Goal: Information Seeking & Learning: Learn about a topic

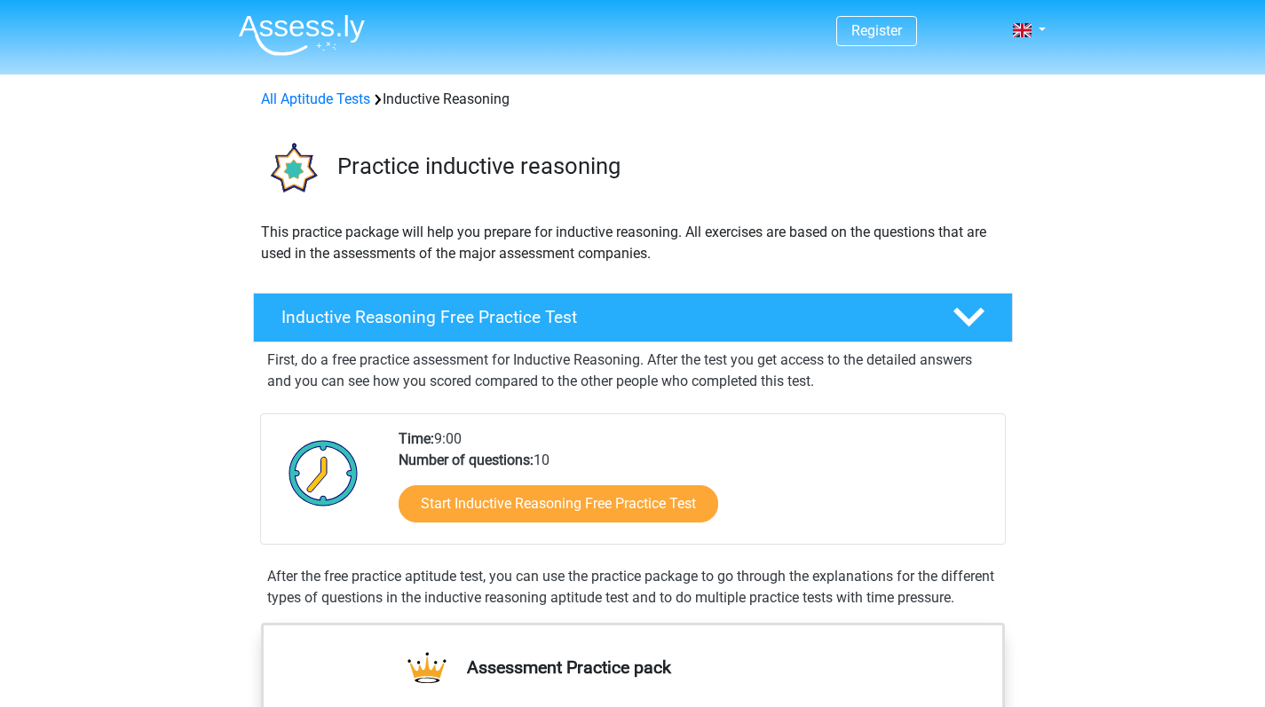
scroll to position [345, 0]
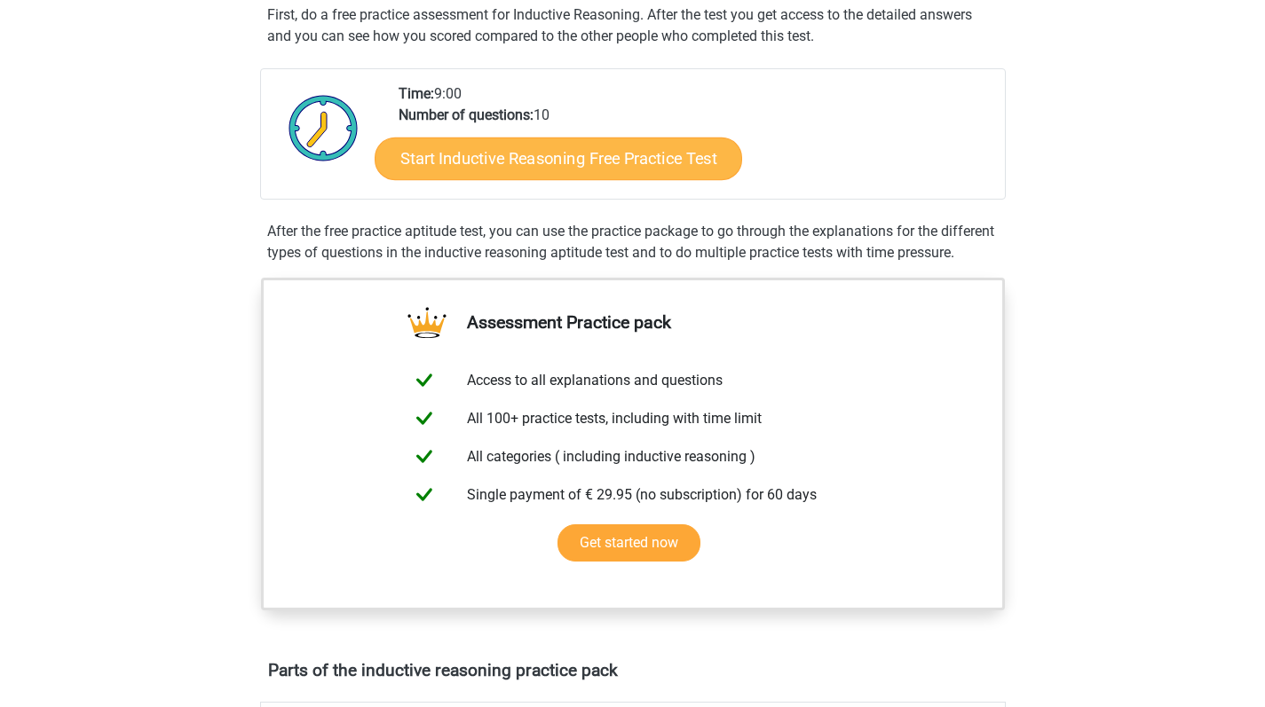
click at [584, 156] on link "Start Inductive Reasoning Free Practice Test" at bounding box center [558, 158] width 367 height 43
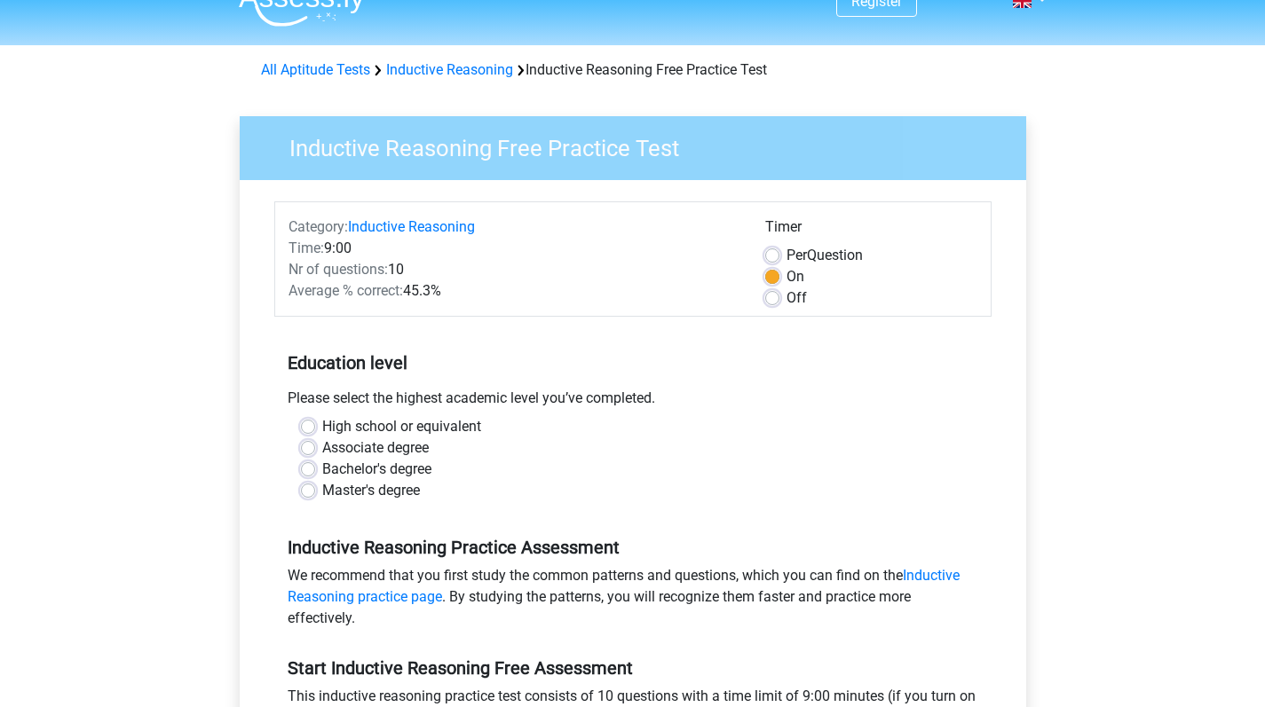
scroll to position [115, 0]
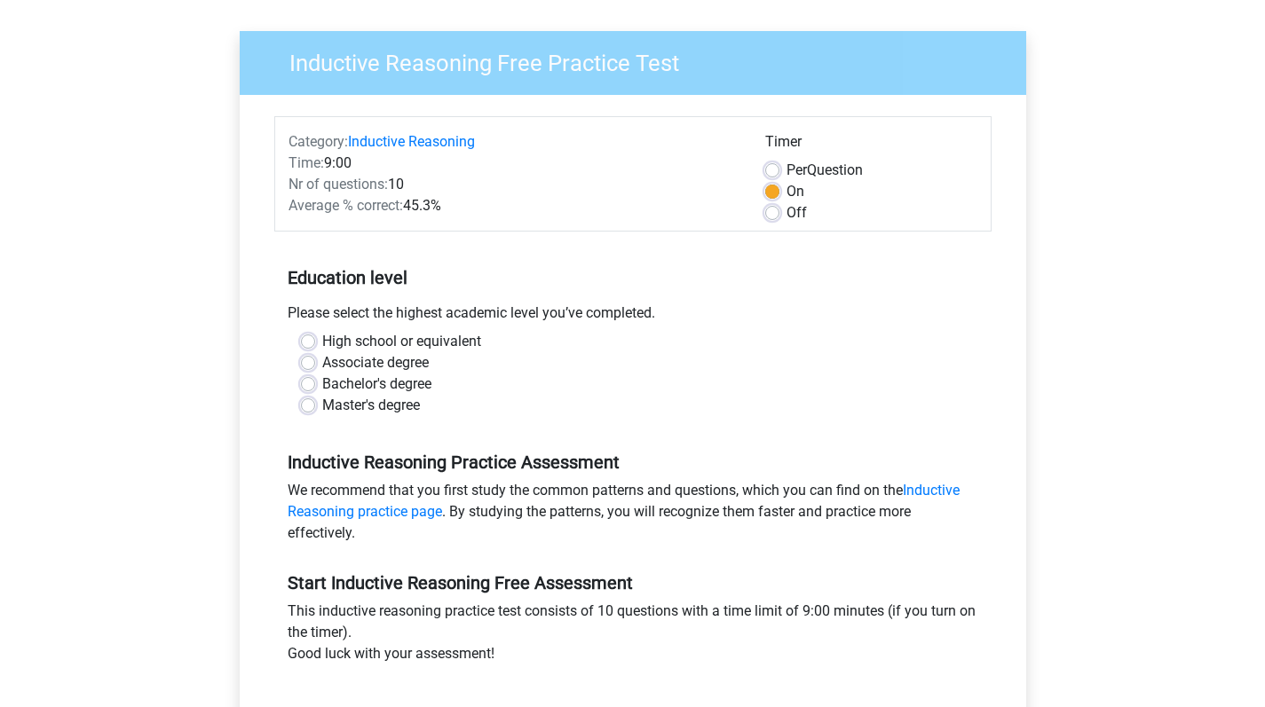
click at [322, 383] on label "Bachelor's degree" at bounding box center [376, 384] width 109 height 21
click at [307, 383] on input "Bachelor's degree" at bounding box center [308, 383] width 14 height 18
radio input "true"
click at [322, 381] on label "Bachelor's degree" at bounding box center [376, 384] width 109 height 21
click at [309, 381] on input "Bachelor's degree" at bounding box center [308, 383] width 14 height 18
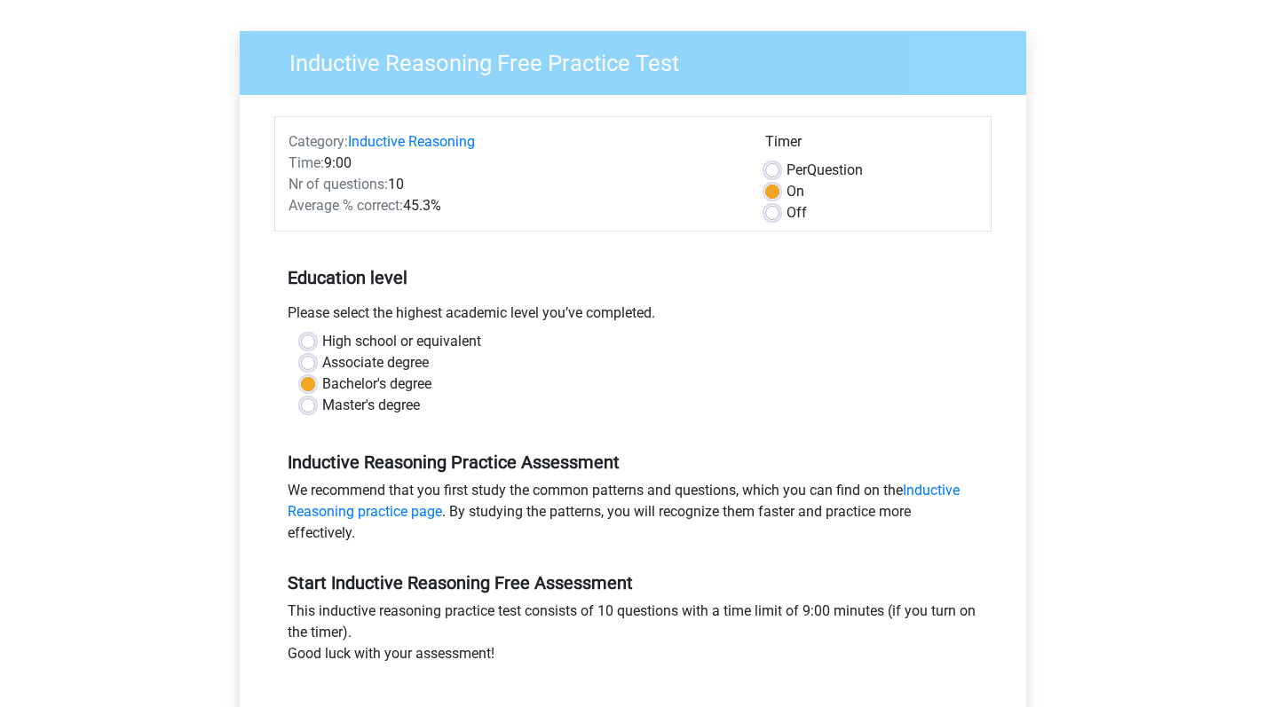
click at [308, 334] on div "High school or equivalent" at bounding box center [633, 341] width 664 height 21
click at [322, 339] on label "High school or equivalent" at bounding box center [401, 341] width 159 height 21
click at [312, 339] on input "High school or equivalent" at bounding box center [308, 340] width 14 height 18
radio input "true"
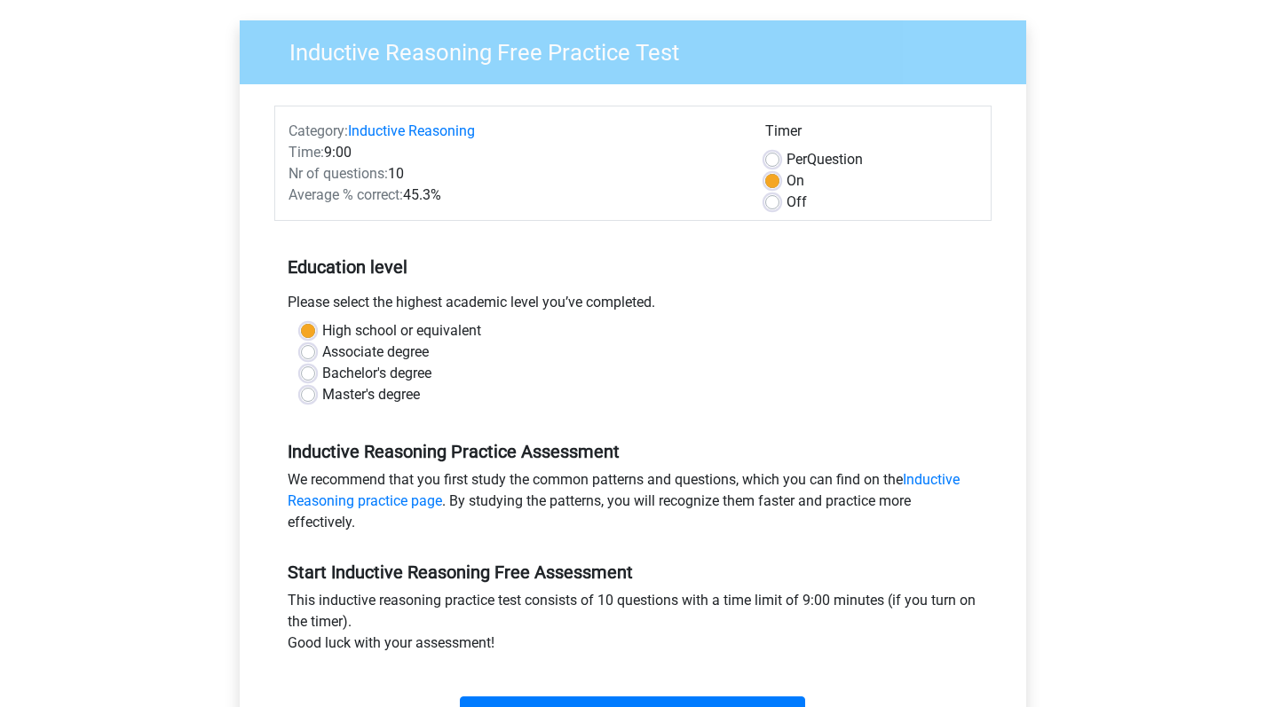
scroll to position [498, 0]
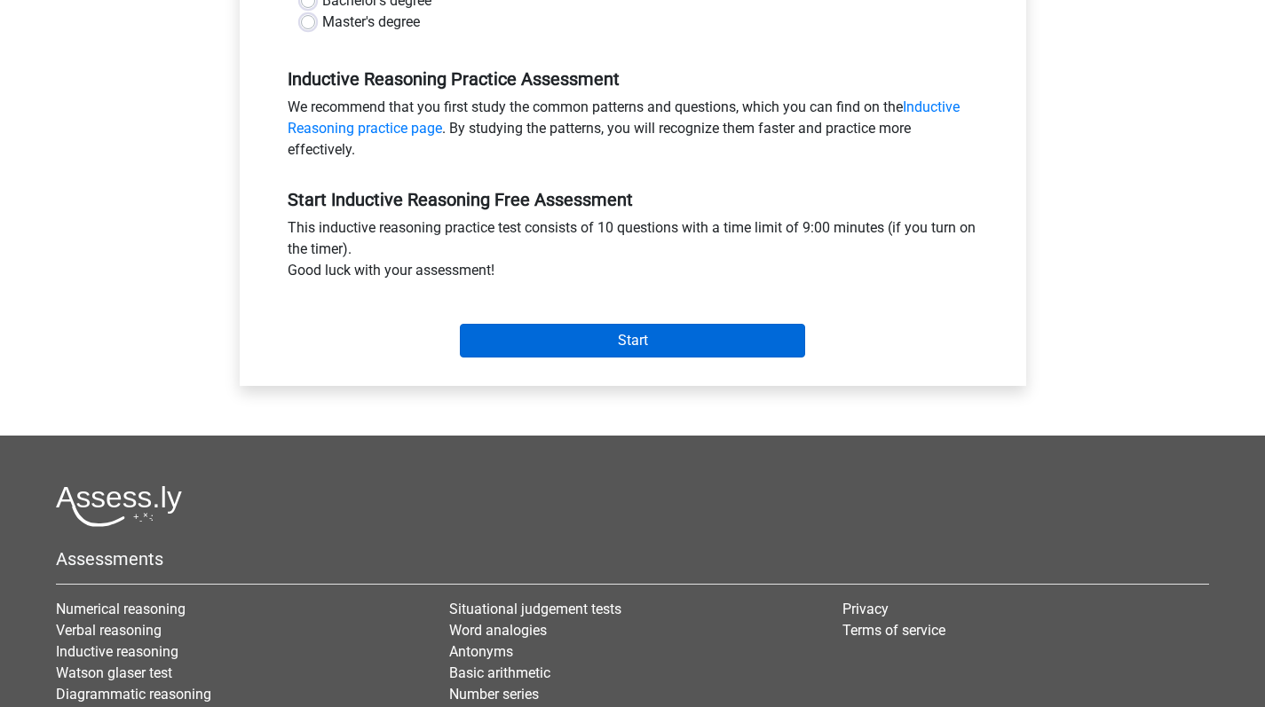
click at [526, 345] on input "Start" at bounding box center [632, 341] width 345 height 34
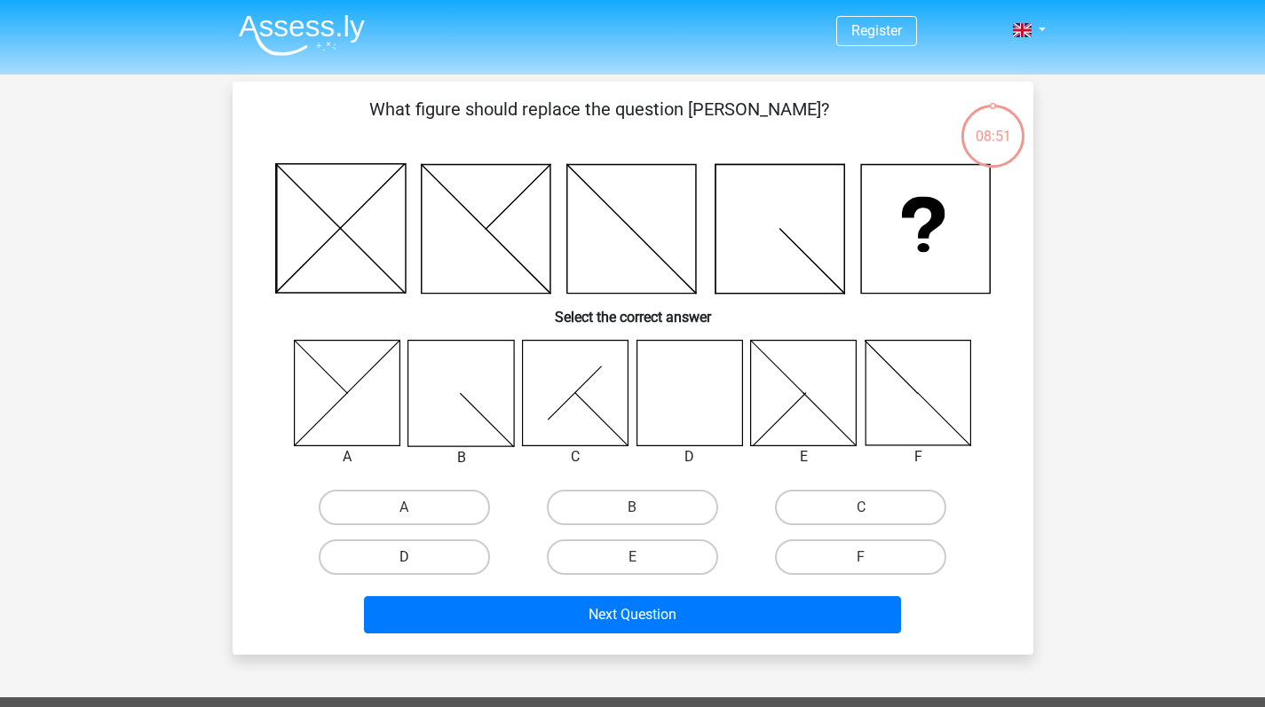
click at [444, 549] on label "D" at bounding box center [404, 558] width 171 height 36
click at [415, 557] on input "D" at bounding box center [410, 563] width 12 height 12
radio input "true"
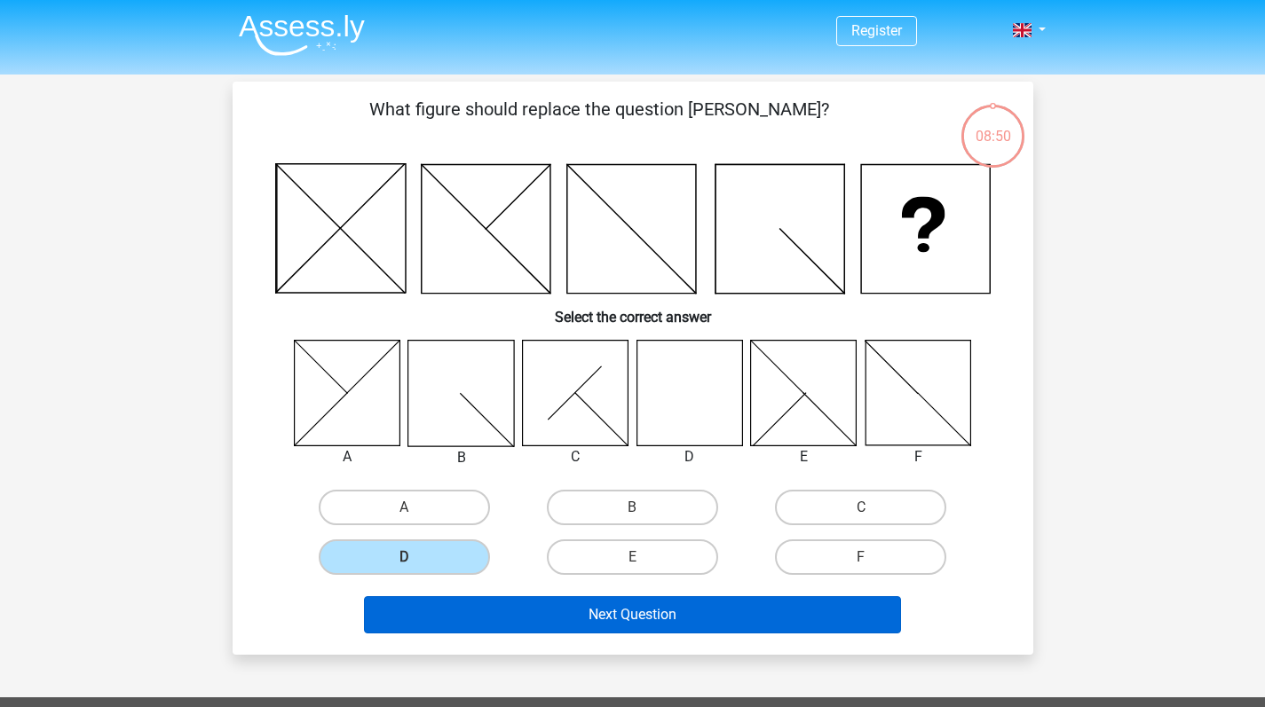
click at [605, 608] on button "Next Question" at bounding box center [632, 615] width 537 height 37
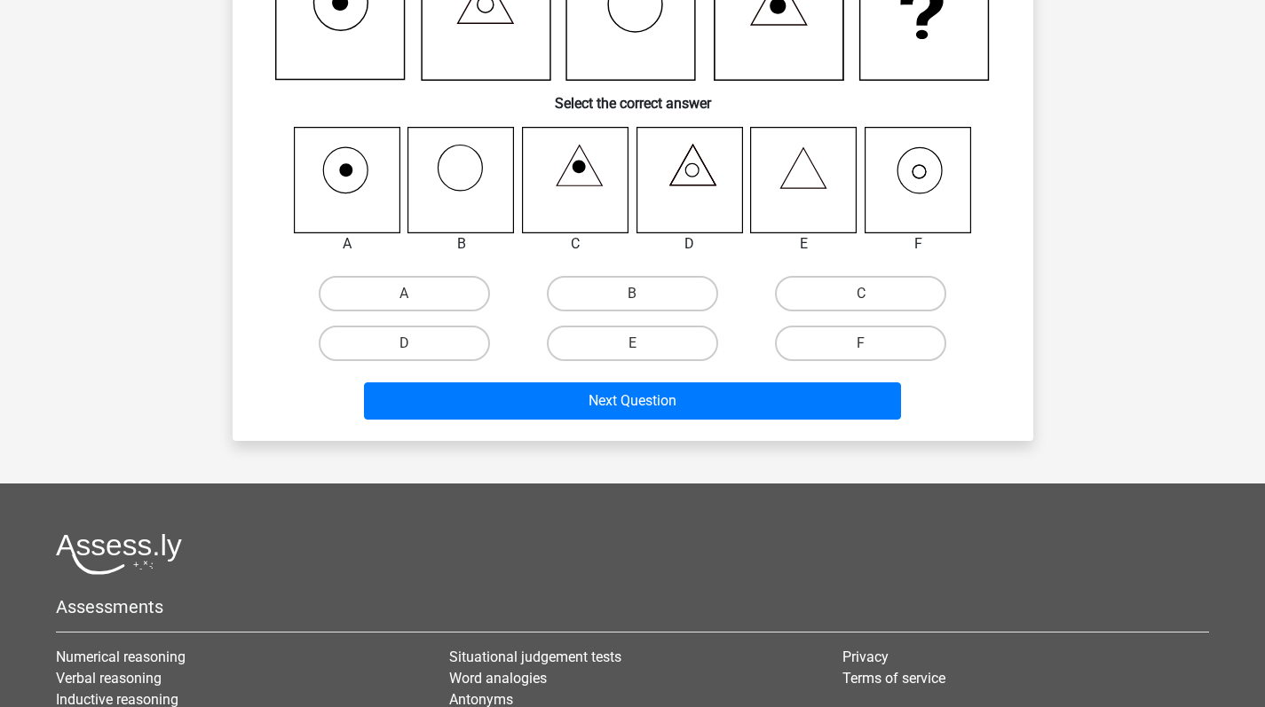
scroll to position [57, 0]
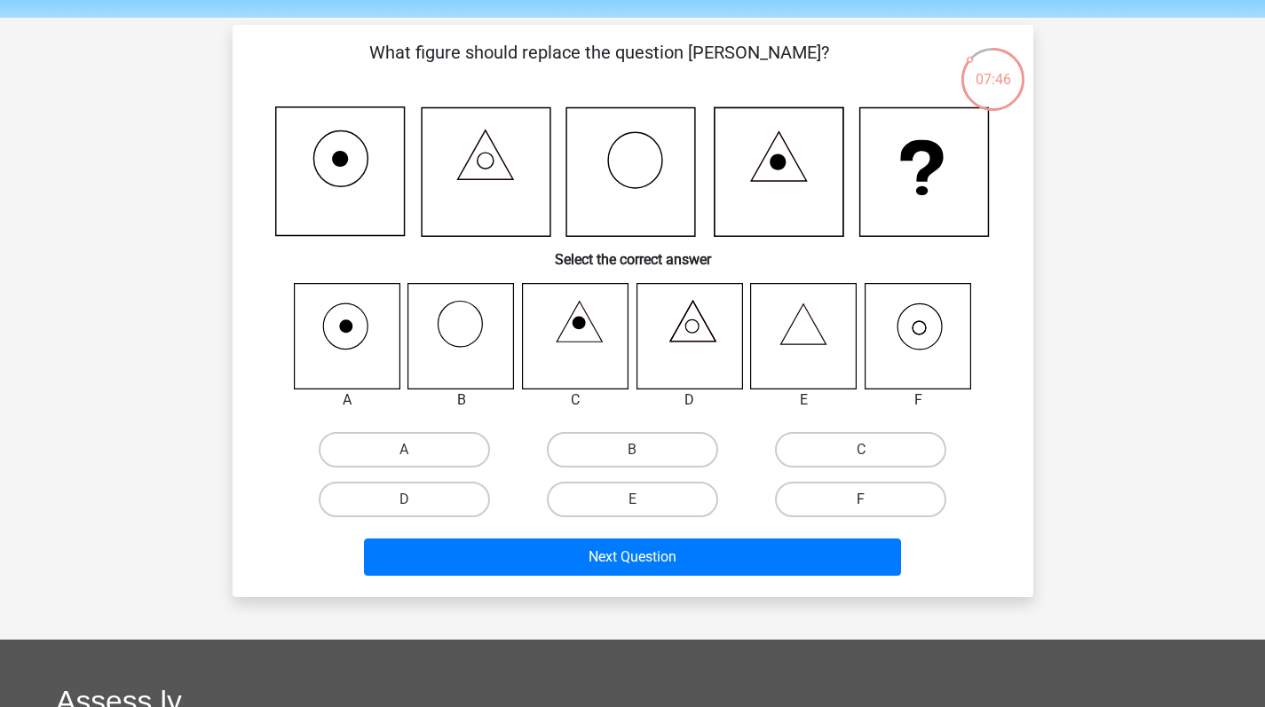
click at [842, 491] on label "F" at bounding box center [860, 500] width 171 height 36
click at [861, 500] on input "F" at bounding box center [867, 506] width 12 height 12
radio input "true"
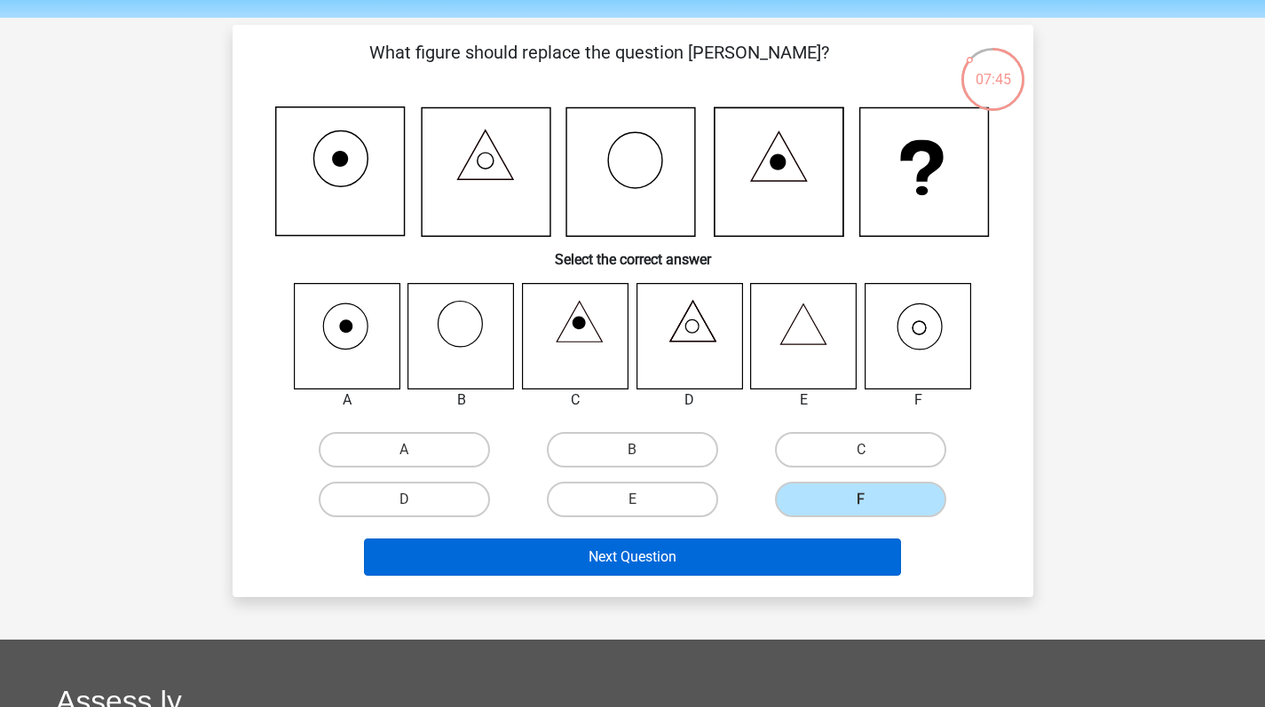
click at [805, 548] on button "Next Question" at bounding box center [632, 557] width 537 height 37
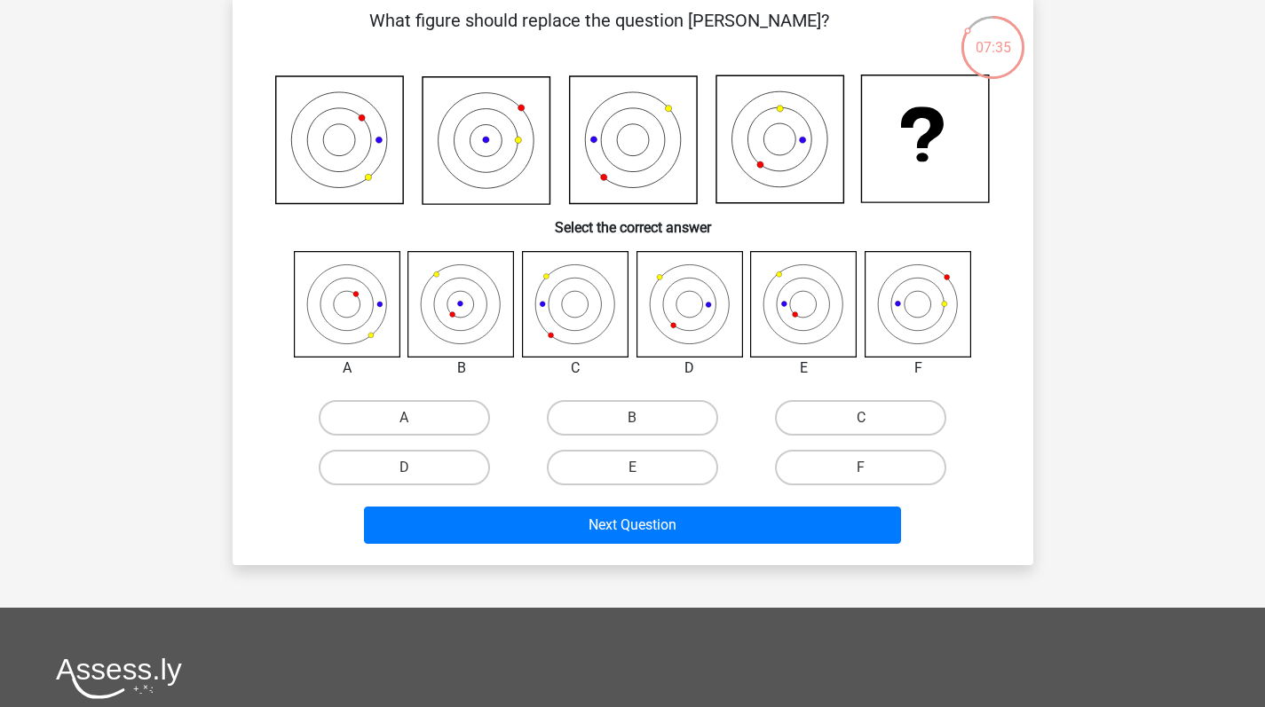
scroll to position [55, 0]
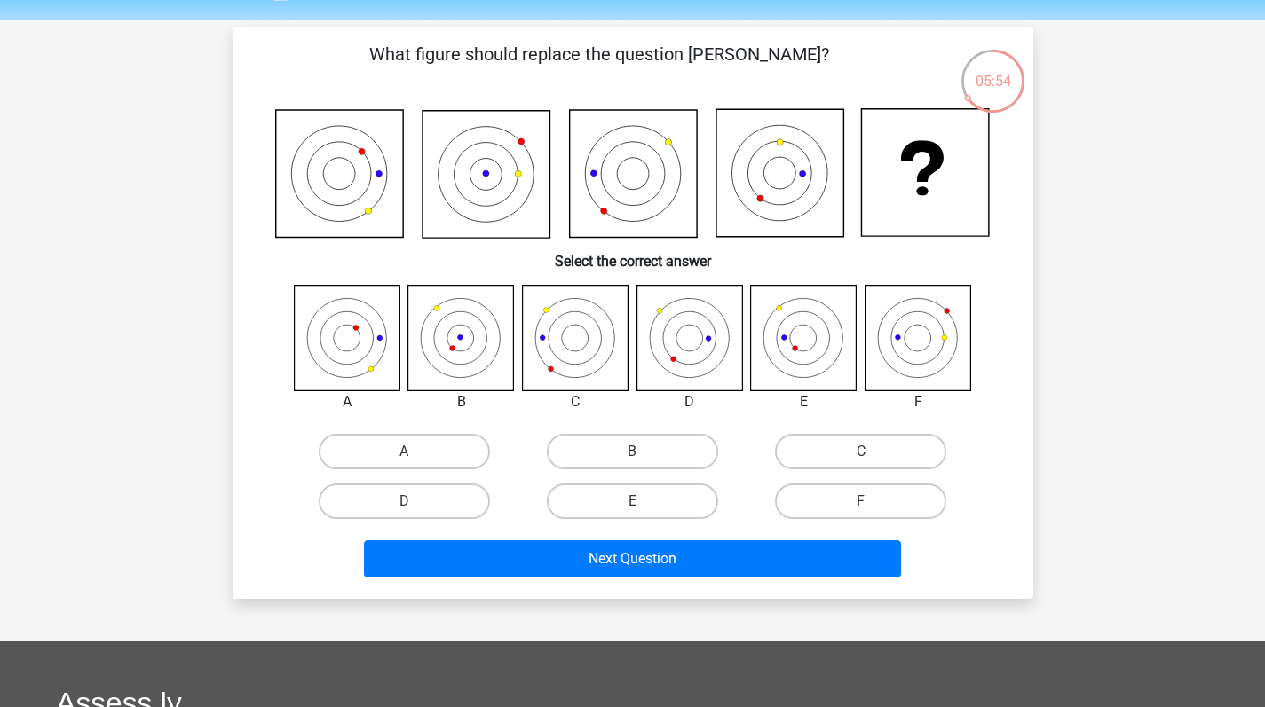
click at [467, 345] on icon at bounding box center [461, 338] width 106 height 106
click at [475, 266] on h6 "Select the correct answer" at bounding box center [633, 254] width 744 height 31
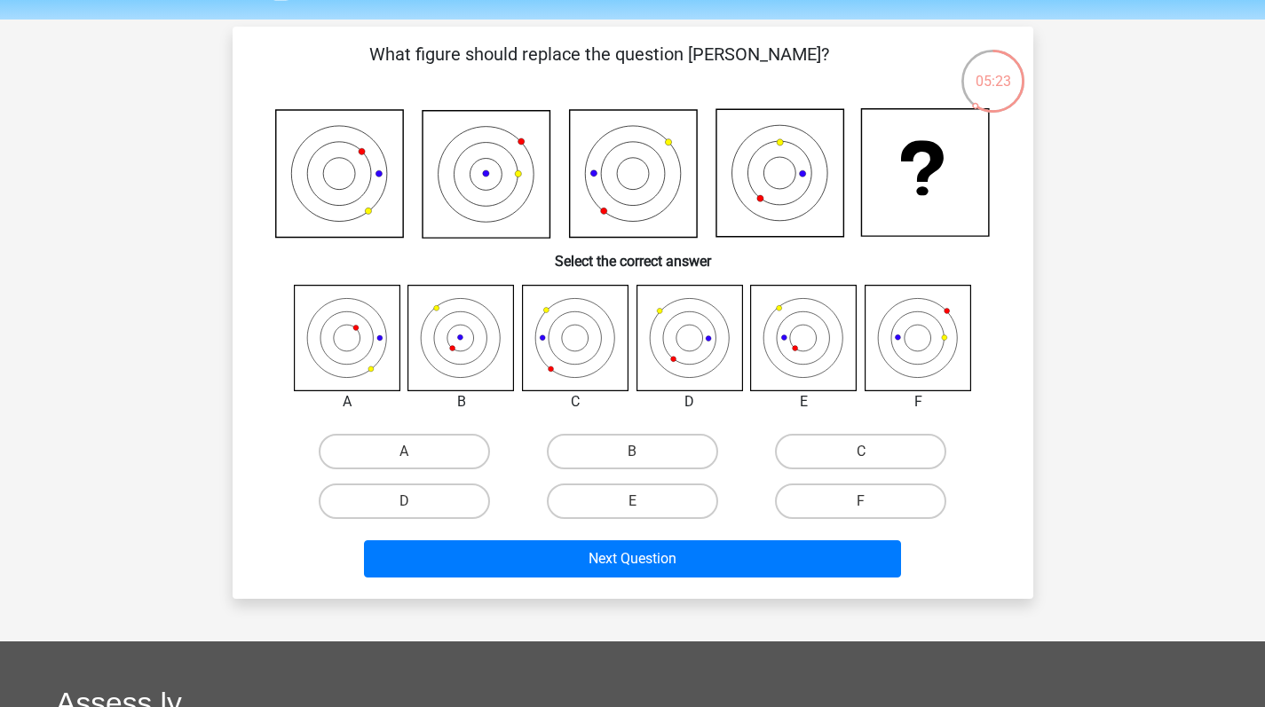
click at [479, 352] on icon at bounding box center [461, 338] width 106 height 106
drag, startPoint x: 614, startPoint y: 459, endPoint x: 601, endPoint y: 499, distance: 42.1
click at [615, 461] on label "B" at bounding box center [632, 452] width 171 height 36
click at [632, 461] on input "B" at bounding box center [638, 458] width 12 height 12
radio input "true"
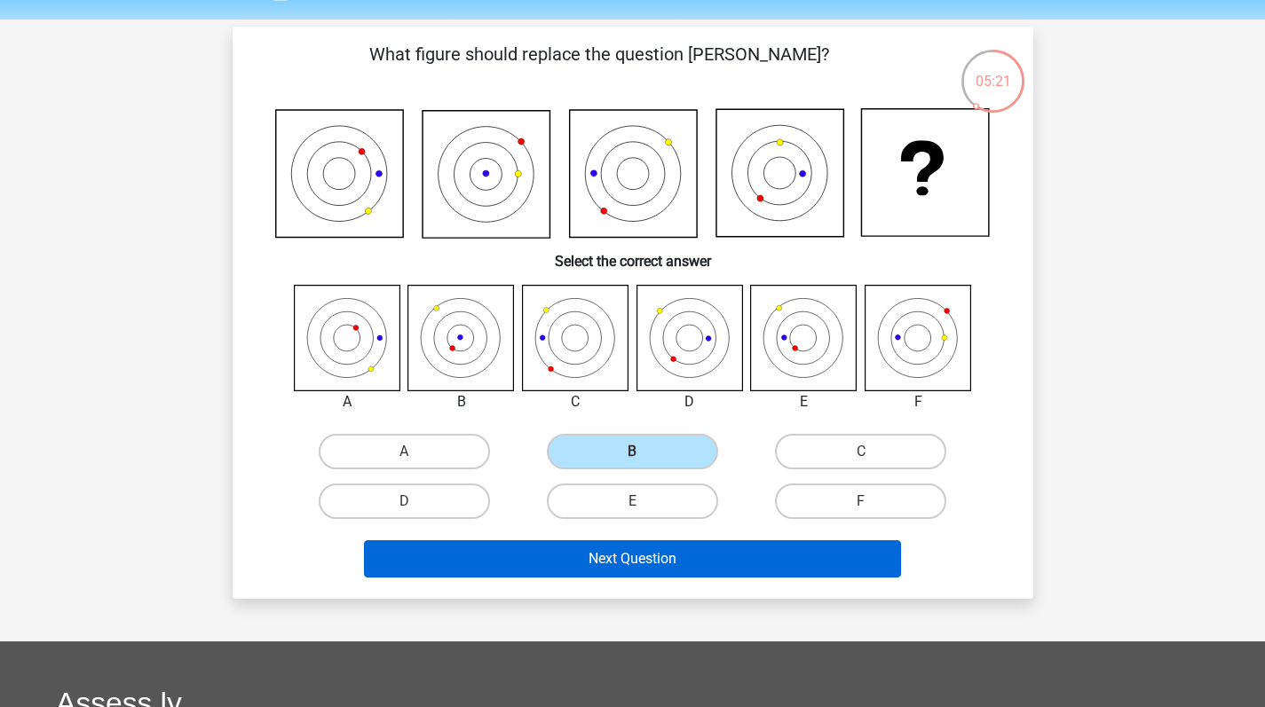
click at [599, 578] on div "Next Question" at bounding box center [632, 563] width 685 height 44
click at [606, 568] on button "Next Question" at bounding box center [632, 559] width 537 height 37
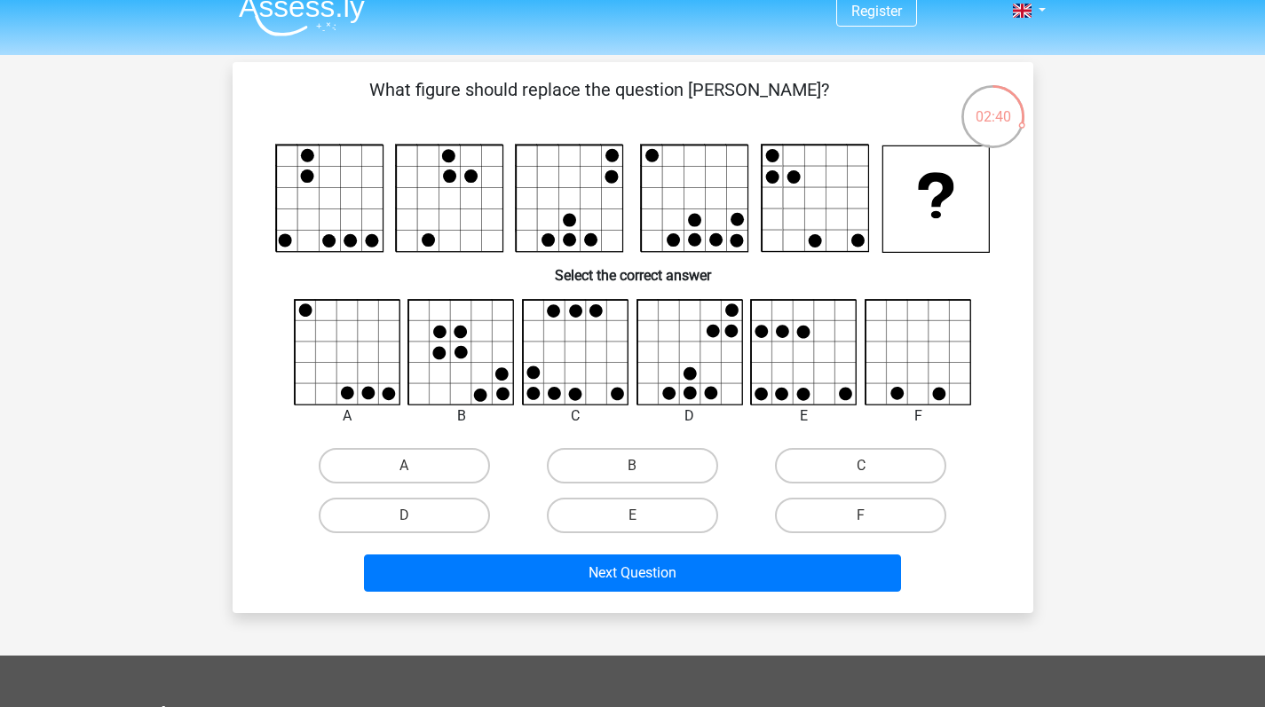
scroll to position [2, 0]
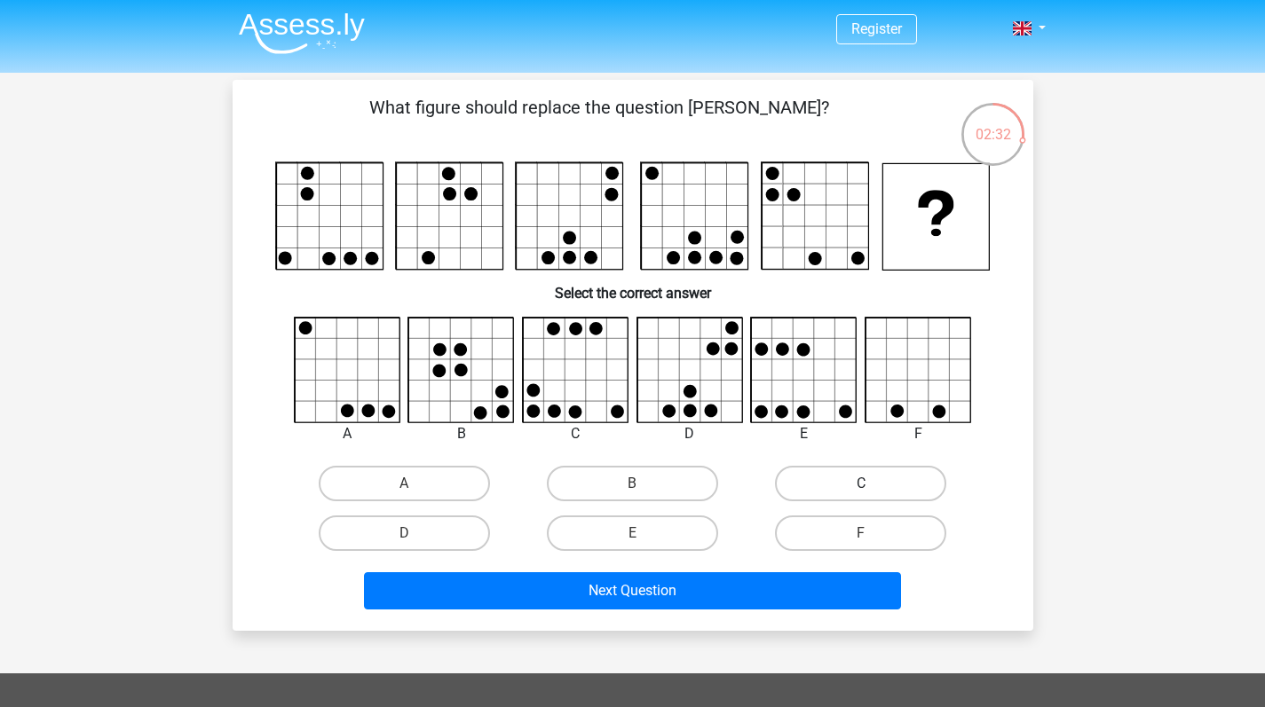
click at [839, 487] on label "C" at bounding box center [860, 484] width 171 height 36
click at [861, 487] on input "C" at bounding box center [867, 490] width 12 height 12
radio input "true"
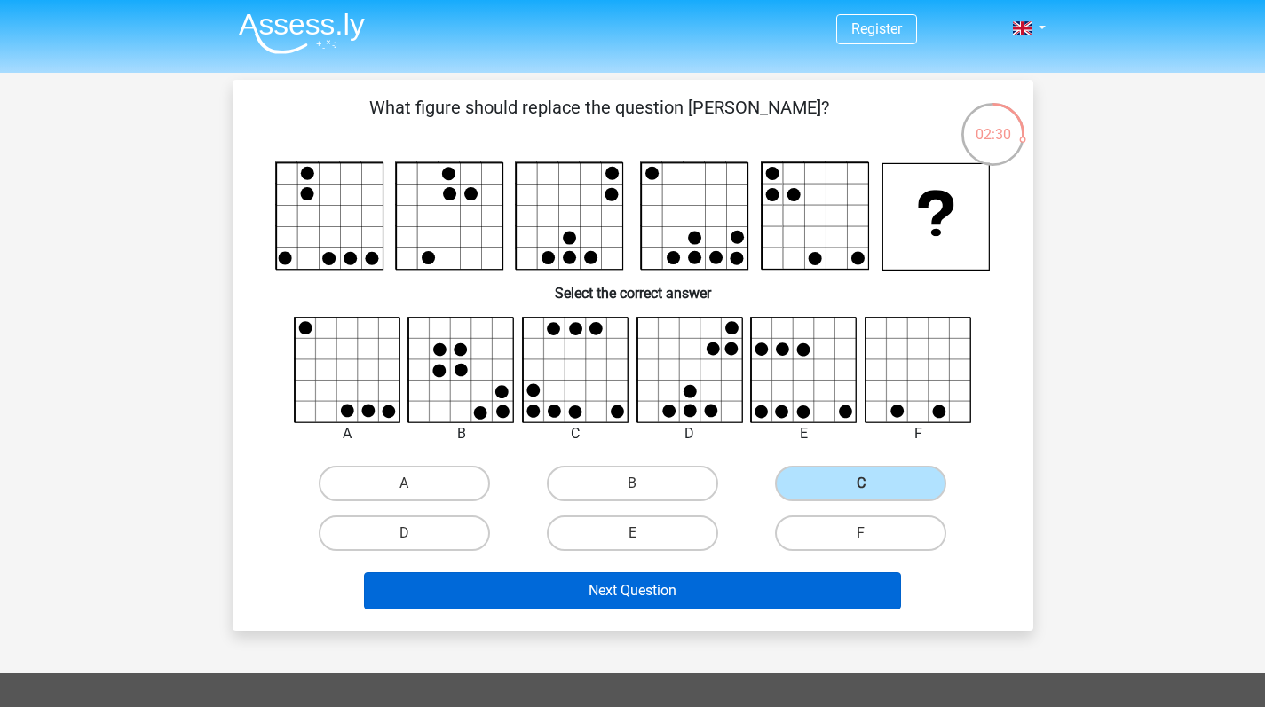
click at [801, 604] on button "Next Question" at bounding box center [632, 591] width 537 height 37
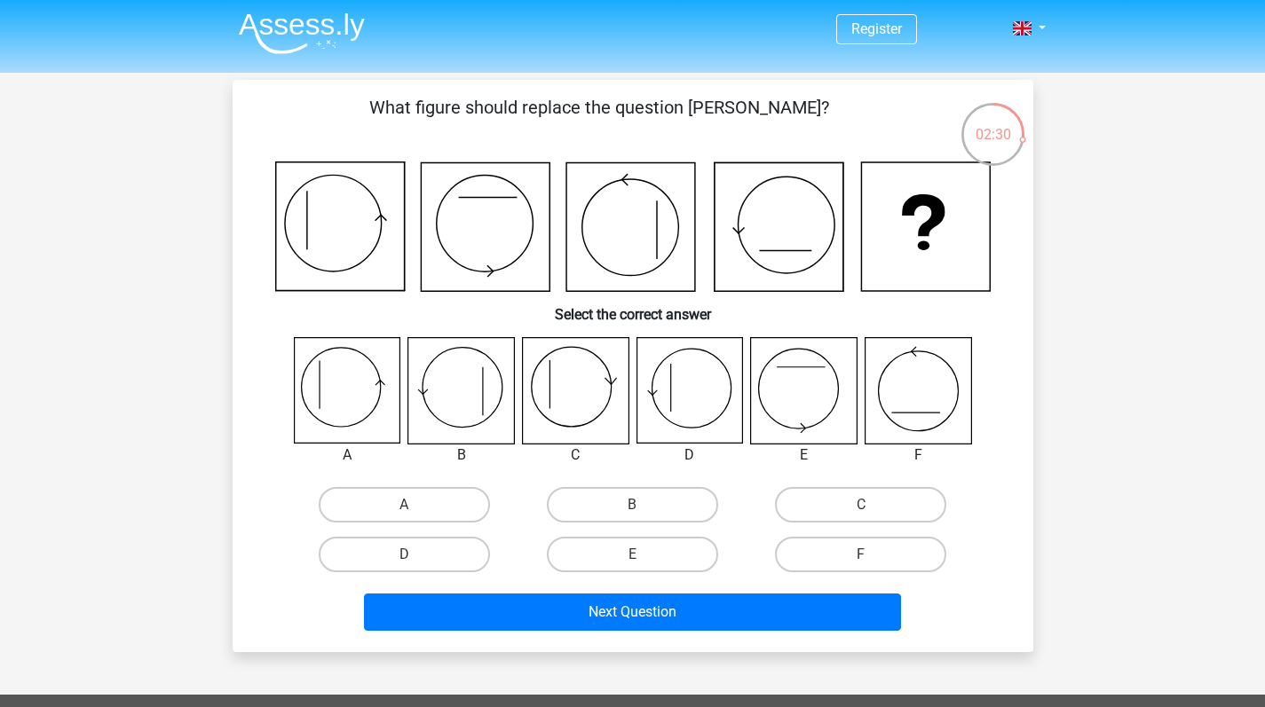
scroll to position [82, 0]
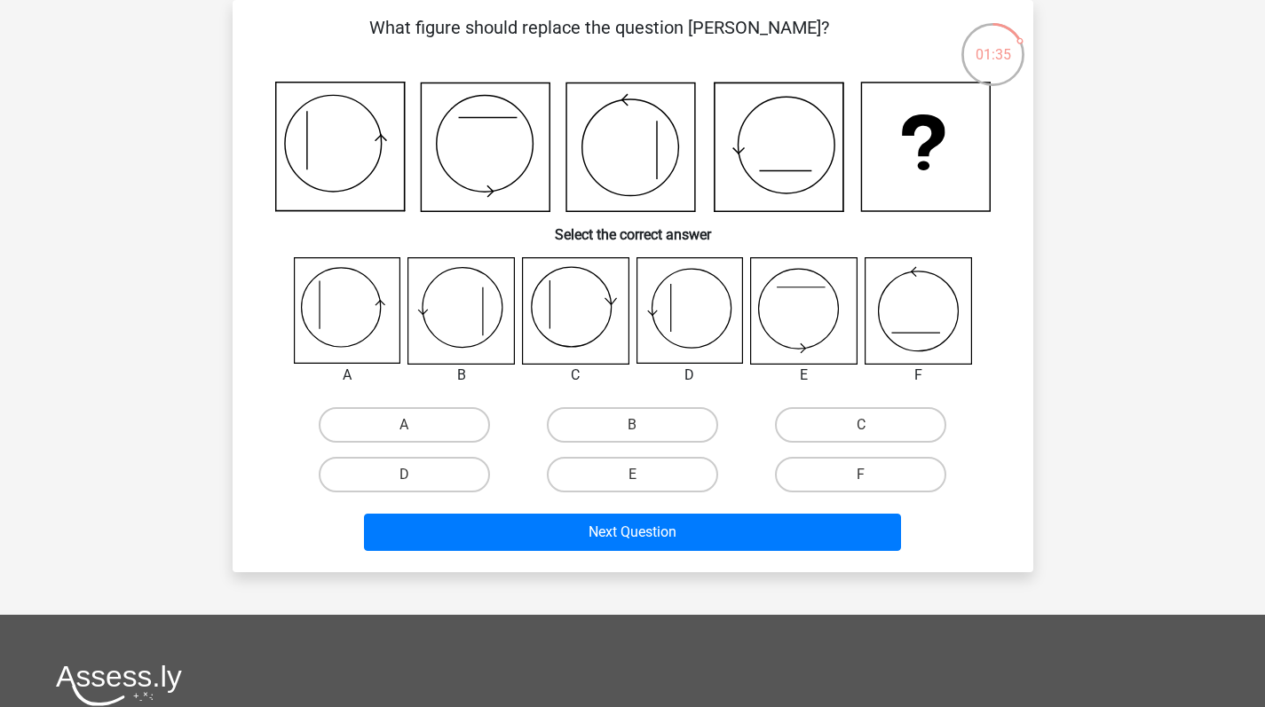
click at [461, 318] on icon at bounding box center [461, 311] width 106 height 106
click at [457, 474] on label "D" at bounding box center [404, 475] width 171 height 36
click at [415, 475] on input "D" at bounding box center [410, 481] width 12 height 12
radio input "true"
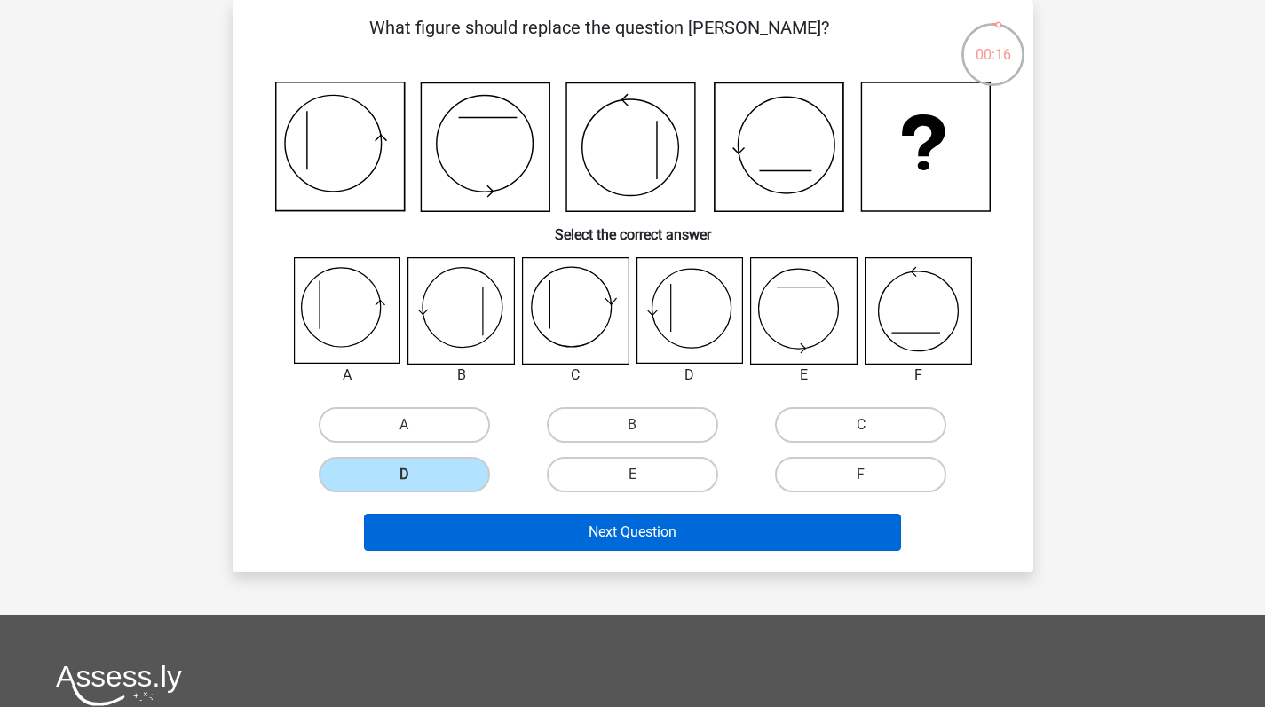
click at [589, 541] on button "Next Question" at bounding box center [632, 532] width 537 height 37
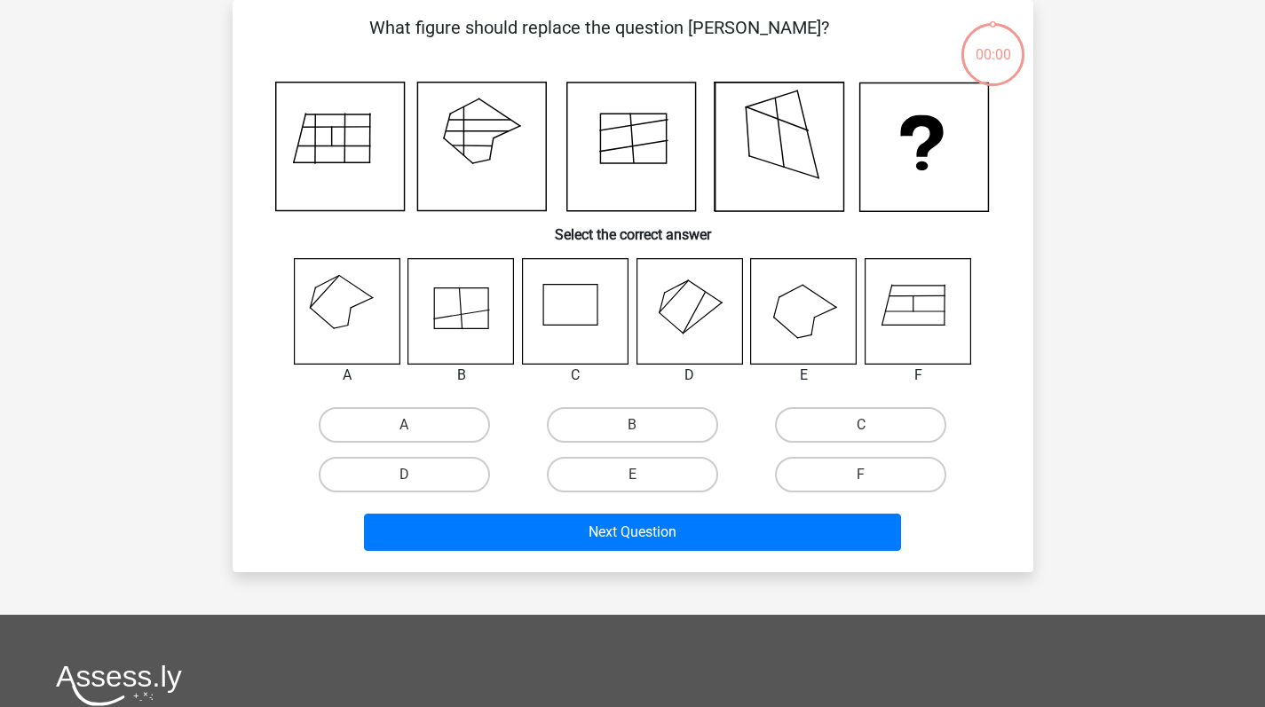
scroll to position [82, 0]
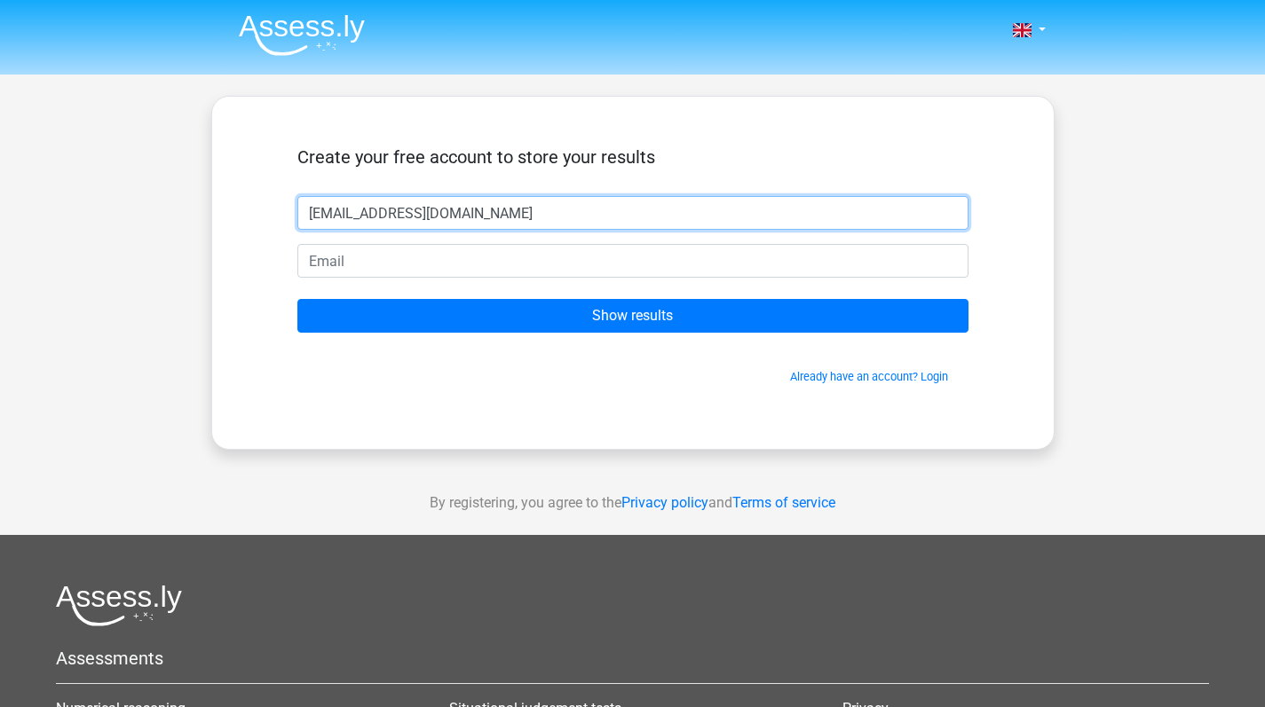
drag, startPoint x: 755, startPoint y: 229, endPoint x: 283, endPoint y: 231, distance: 471.4
click at [283, 231] on div "Create your free account to store your results dkori@hotmail.com Show results A…" at bounding box center [633, 272] width 756 height 267
drag, startPoint x: 468, startPoint y: 218, endPoint x: 220, endPoint y: 226, distance: 247.8
click at [217, 226] on div "Create your free account to store your results dkori@hotmail.com Show results A…" at bounding box center [632, 273] width 843 height 354
type input "d"
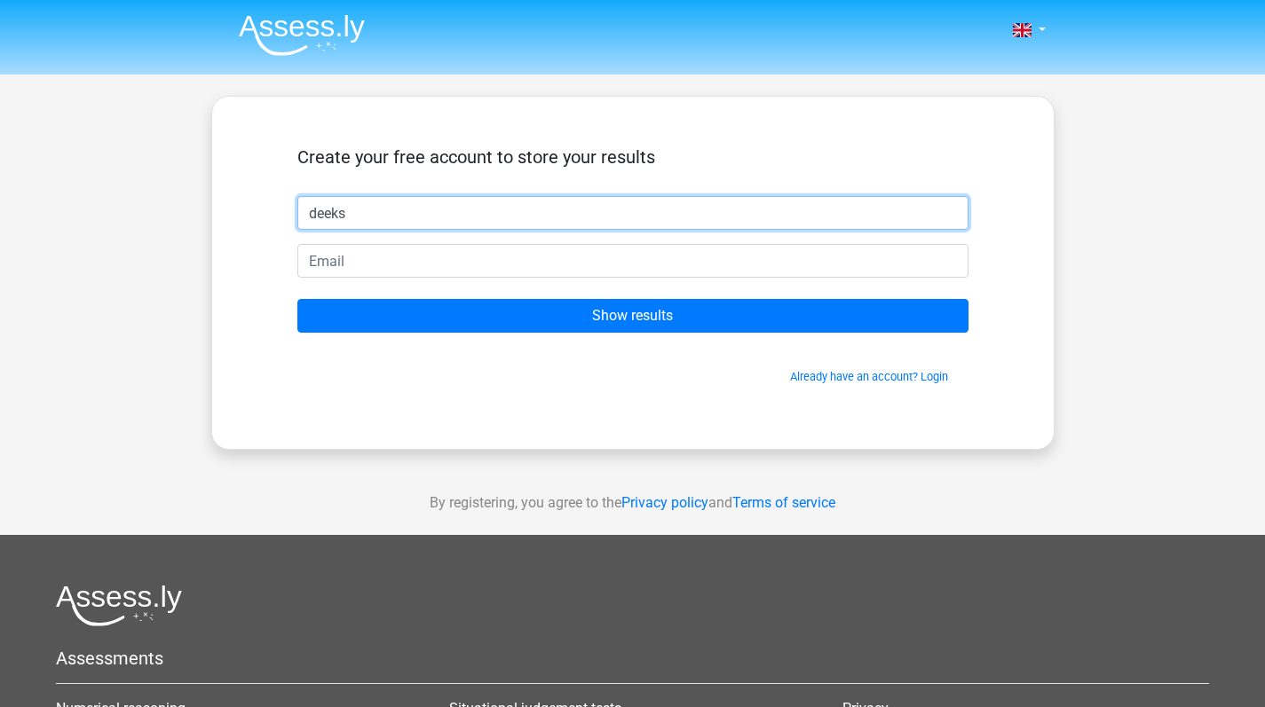
type input "deeks"
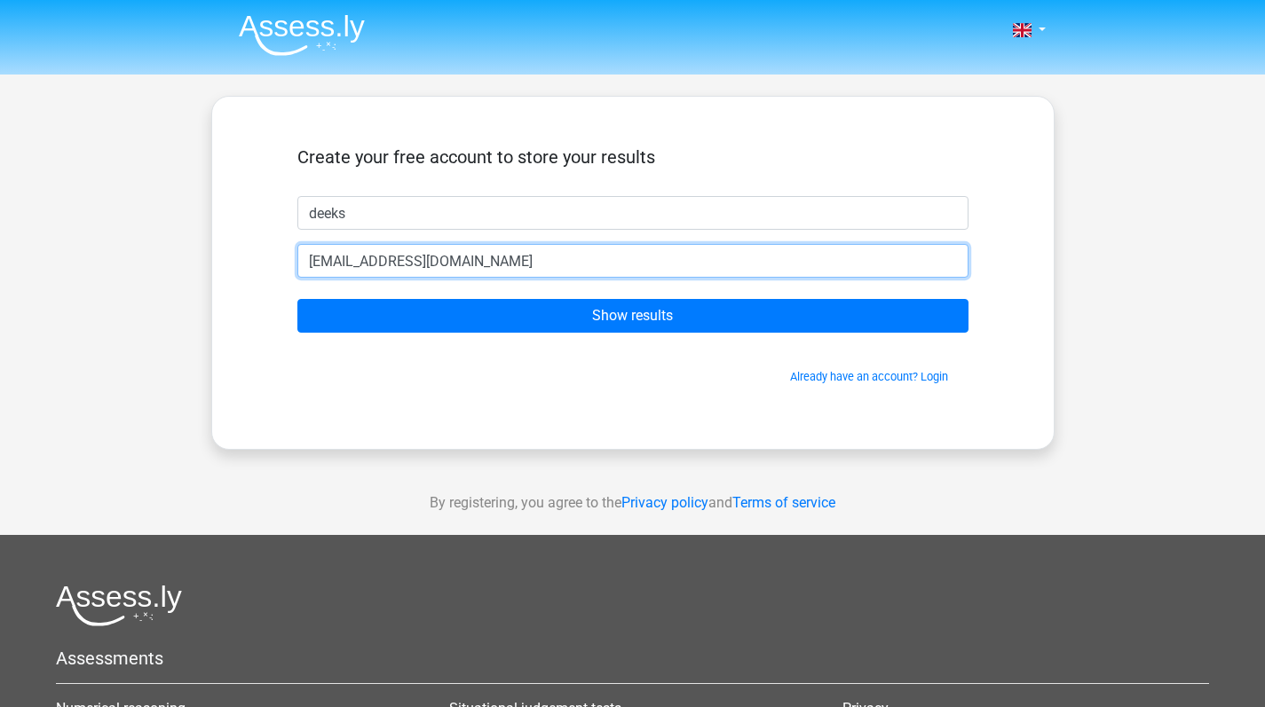
type input "[EMAIL_ADDRESS][DOMAIN_NAME]"
click at [632, 316] on input "Show results" at bounding box center [632, 316] width 671 height 34
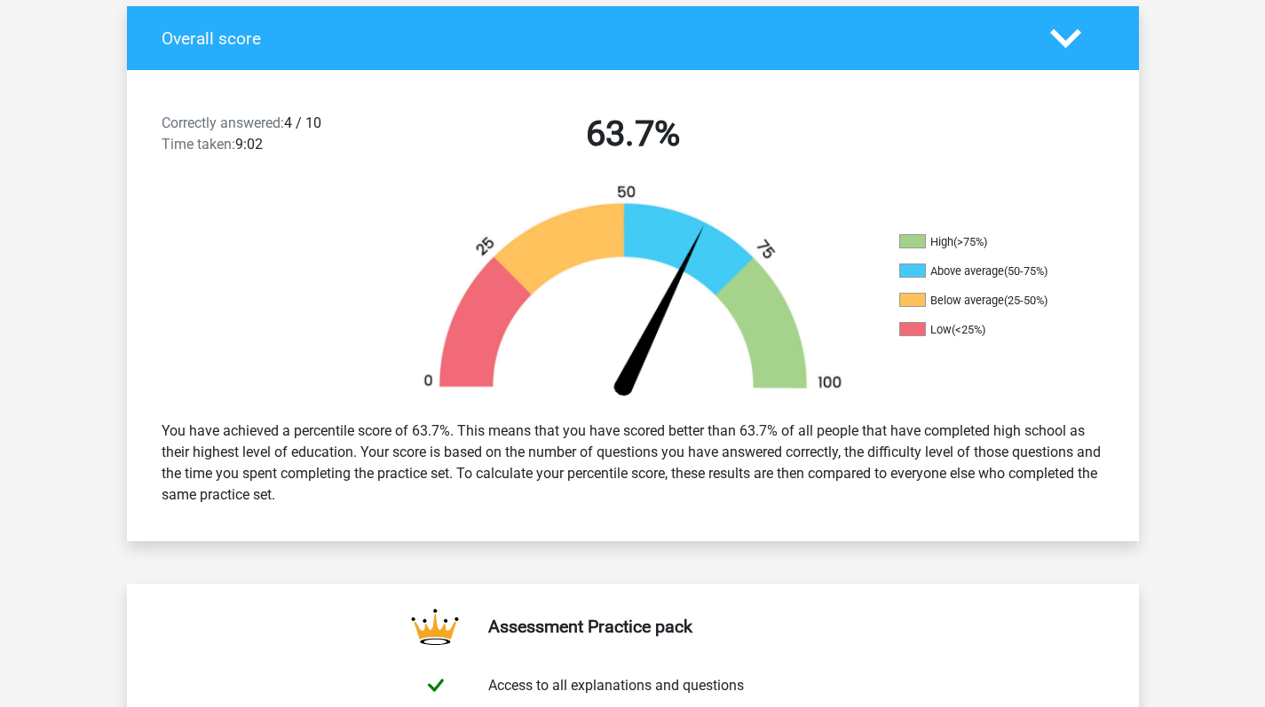
scroll to position [499, 0]
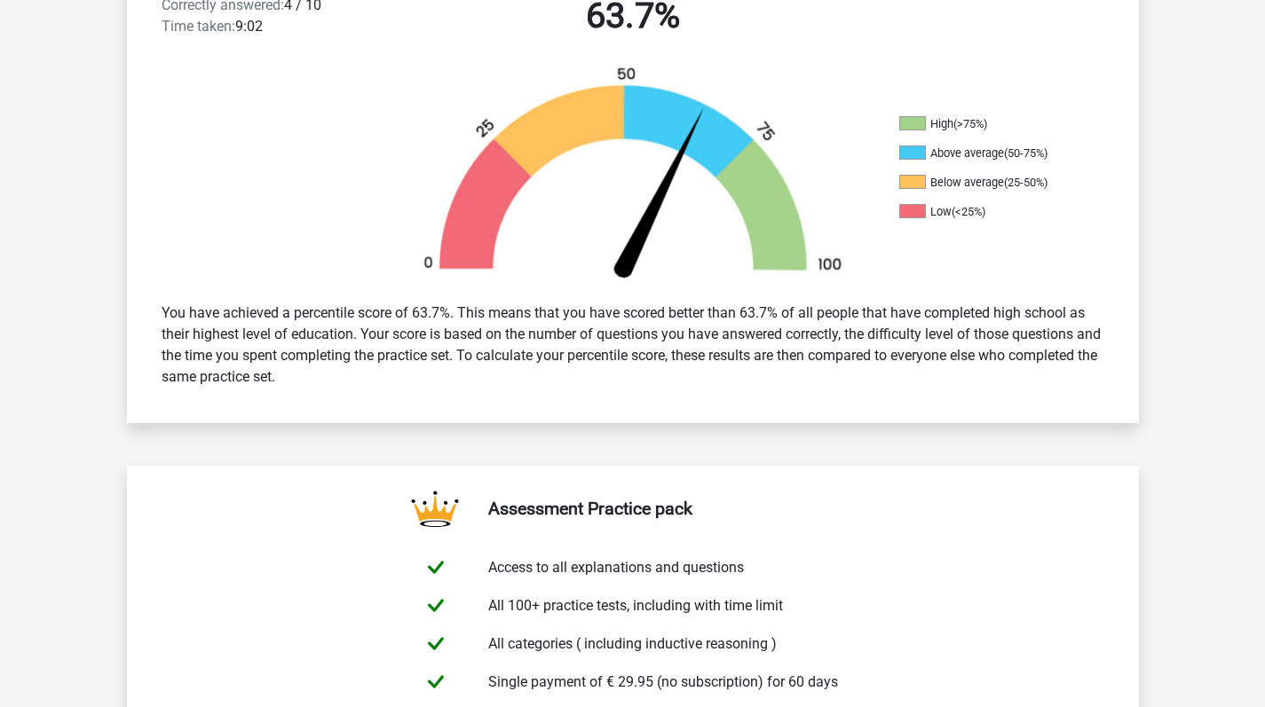
click at [418, 366] on div "You have achieved a percentile score of 63.7%. This means that you have scored …" at bounding box center [632, 345] width 969 height 99
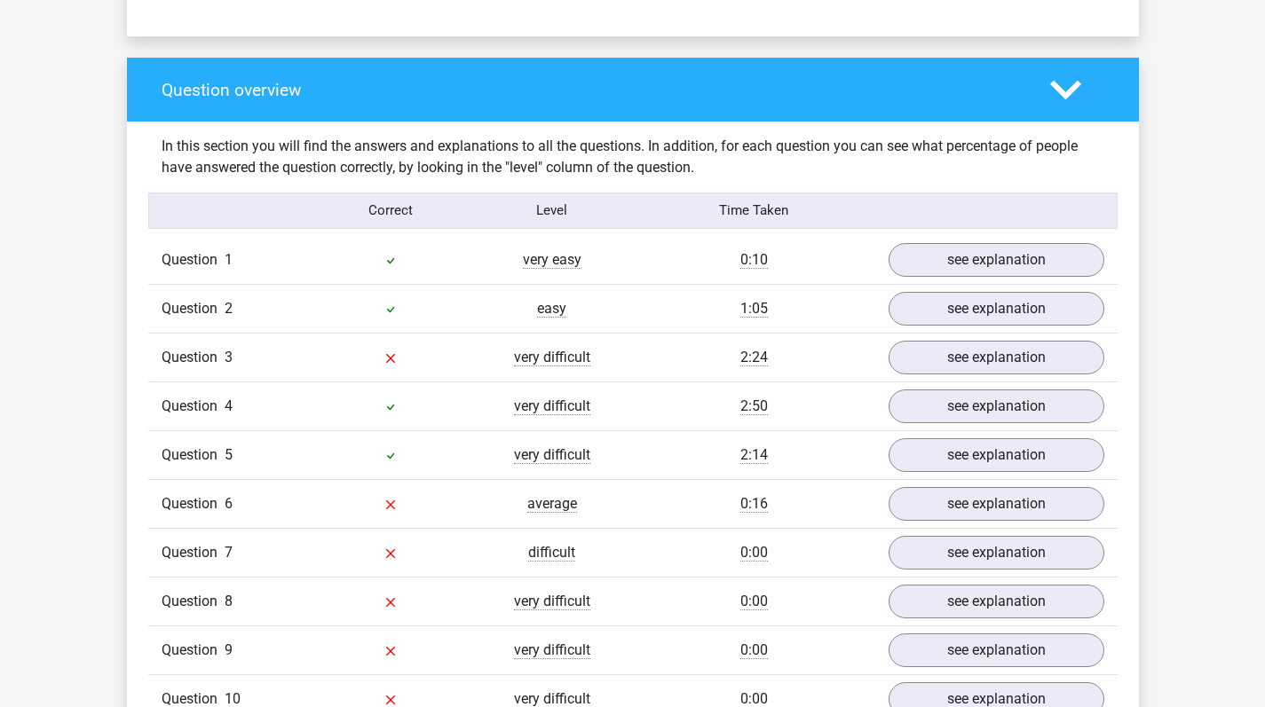
scroll to position [1278, 0]
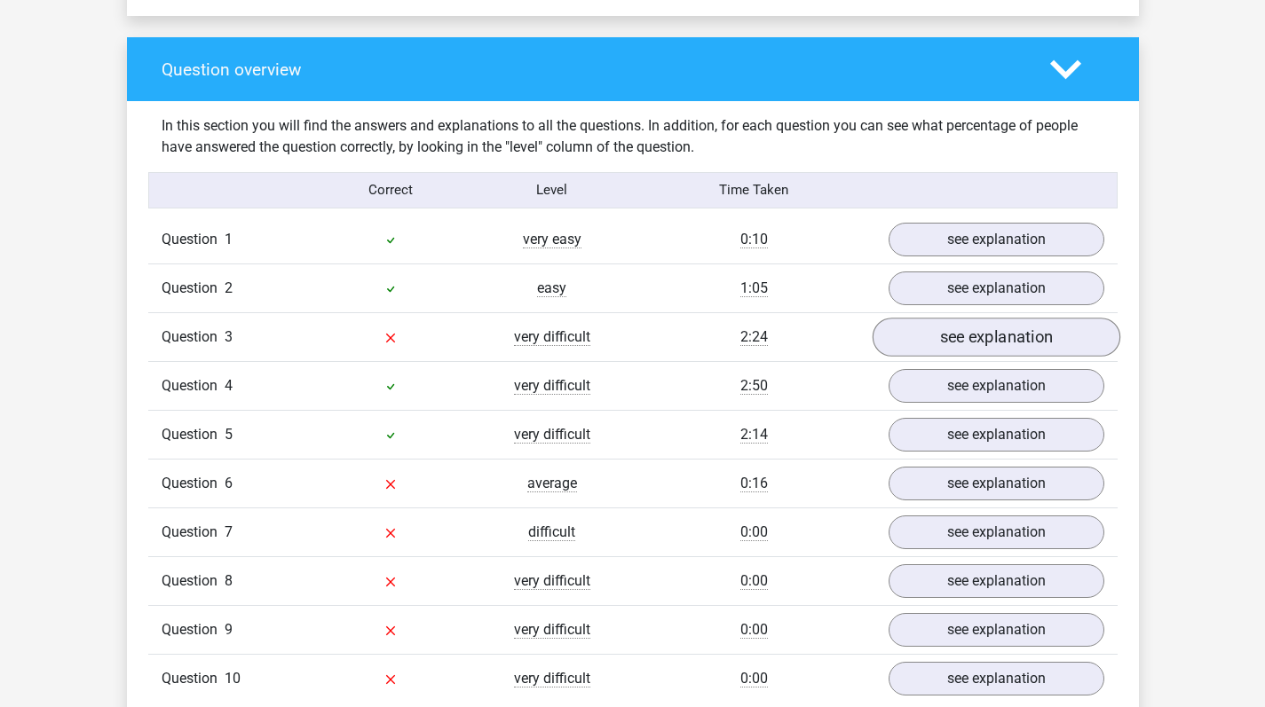
click at [998, 345] on link "see explanation" at bounding box center [996, 337] width 248 height 39
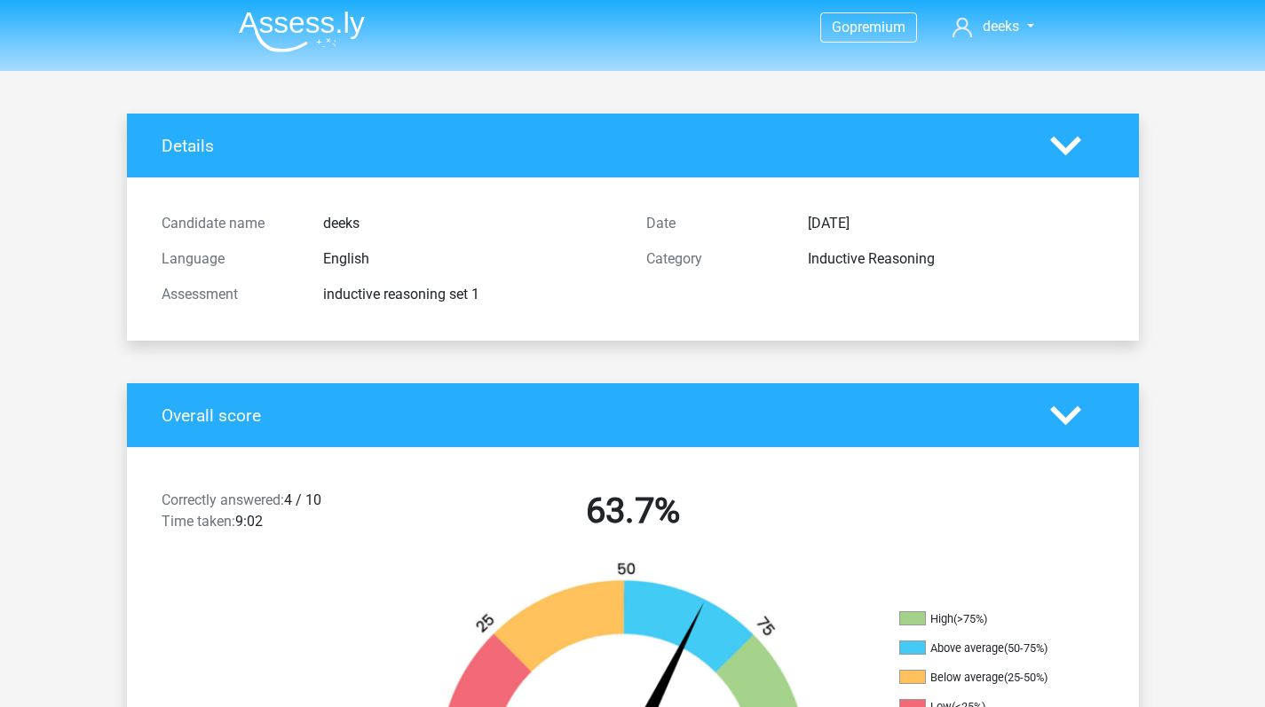
scroll to position [394, 0]
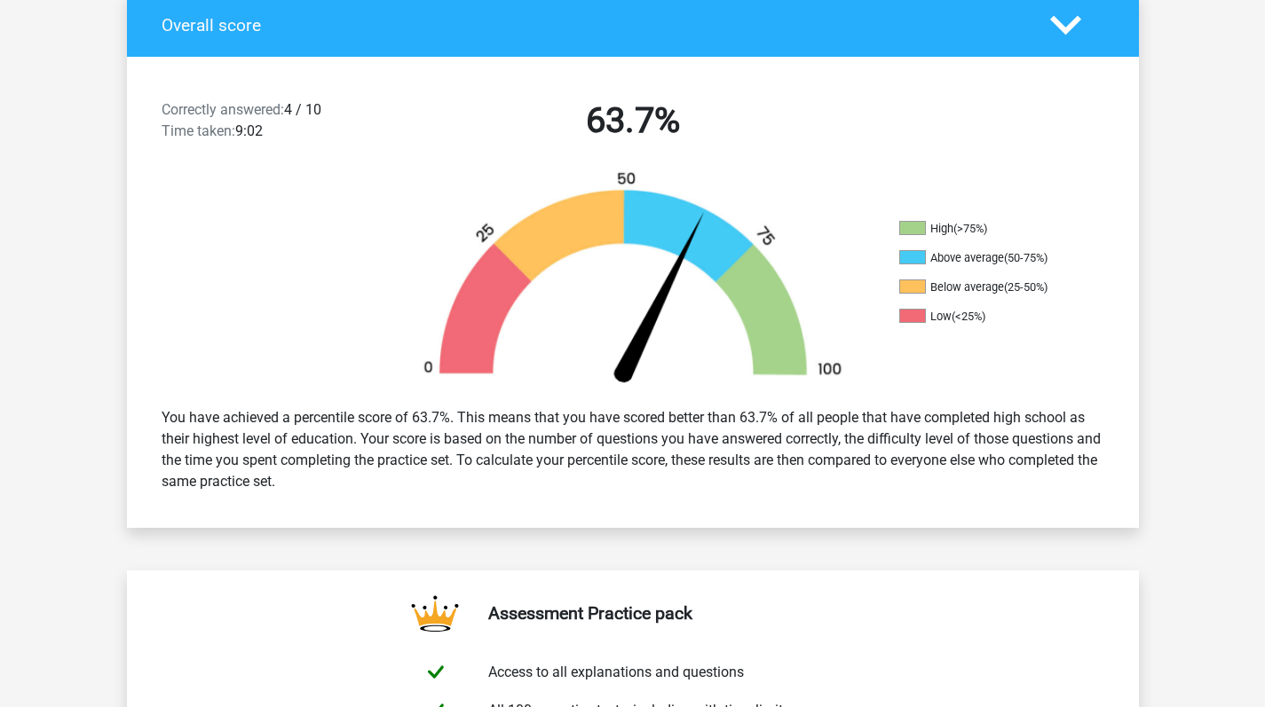
click at [1086, 19] on div at bounding box center [1077, 25] width 81 height 31
click at [1079, 25] on icon at bounding box center [1065, 25] width 31 height 31
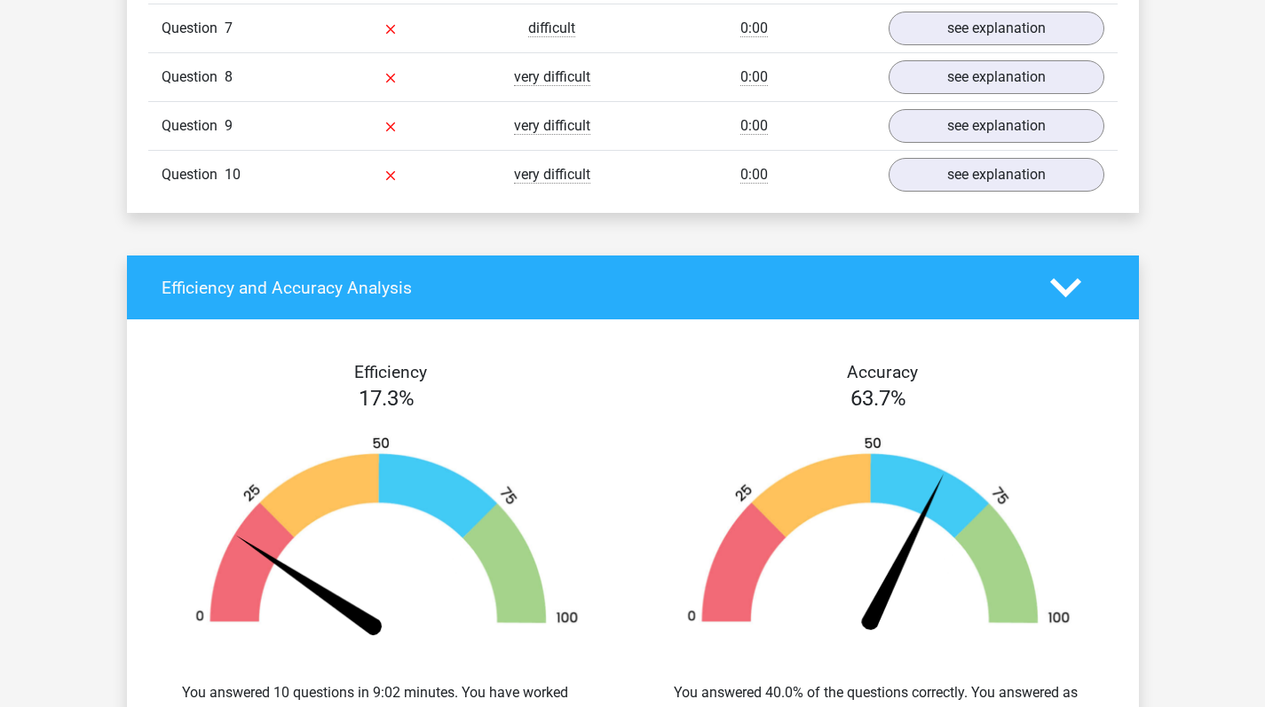
scroll to position [2443, 0]
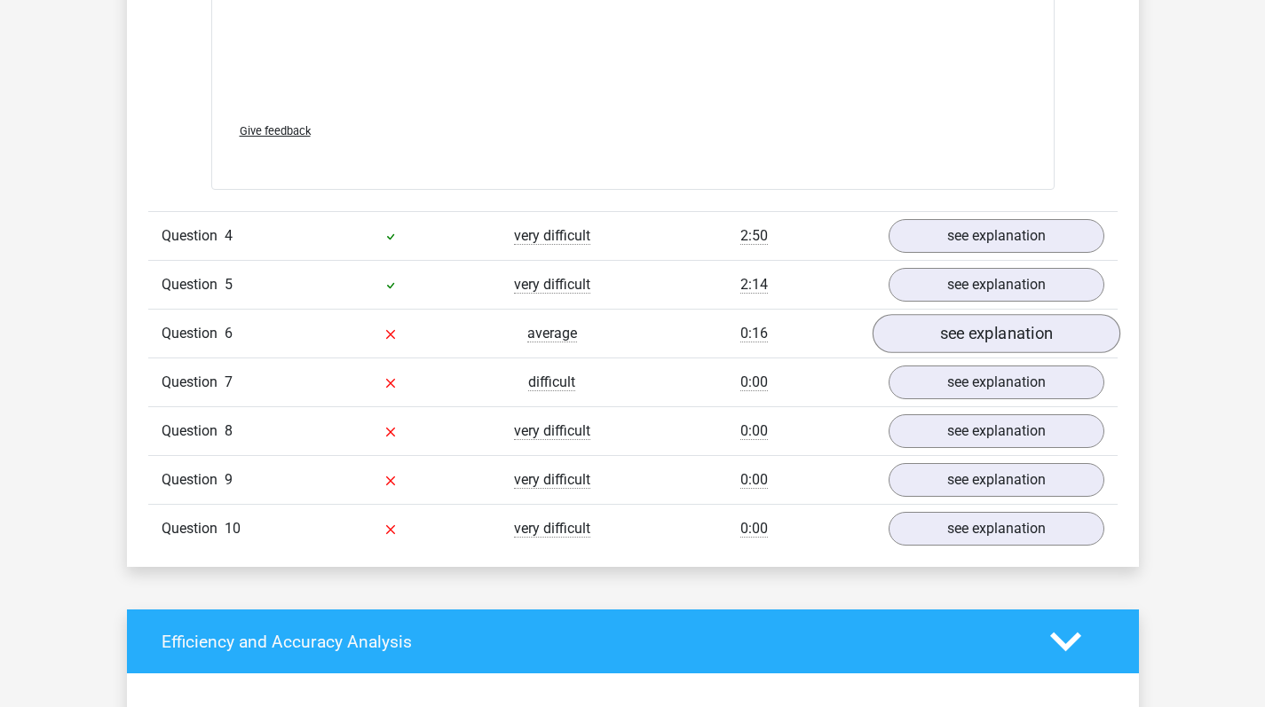
click at [983, 330] on link "see explanation" at bounding box center [996, 333] width 248 height 39
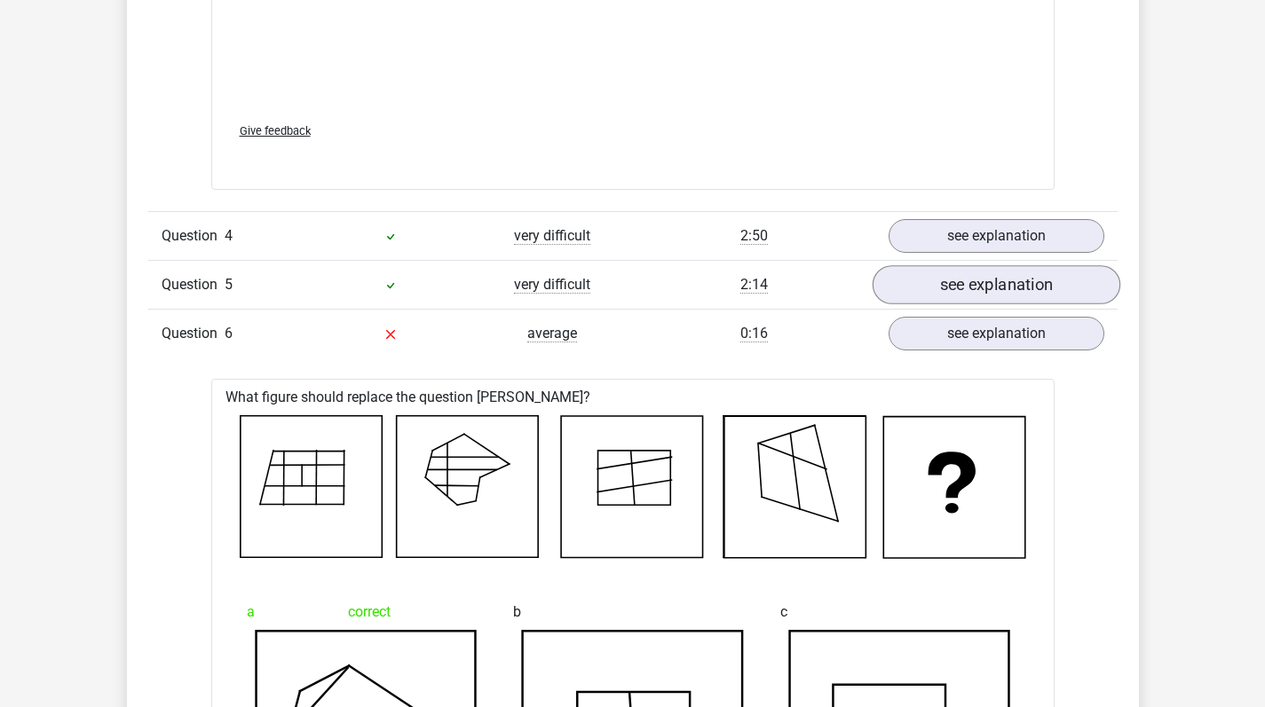
click at [962, 299] on link "see explanation" at bounding box center [996, 284] width 248 height 39
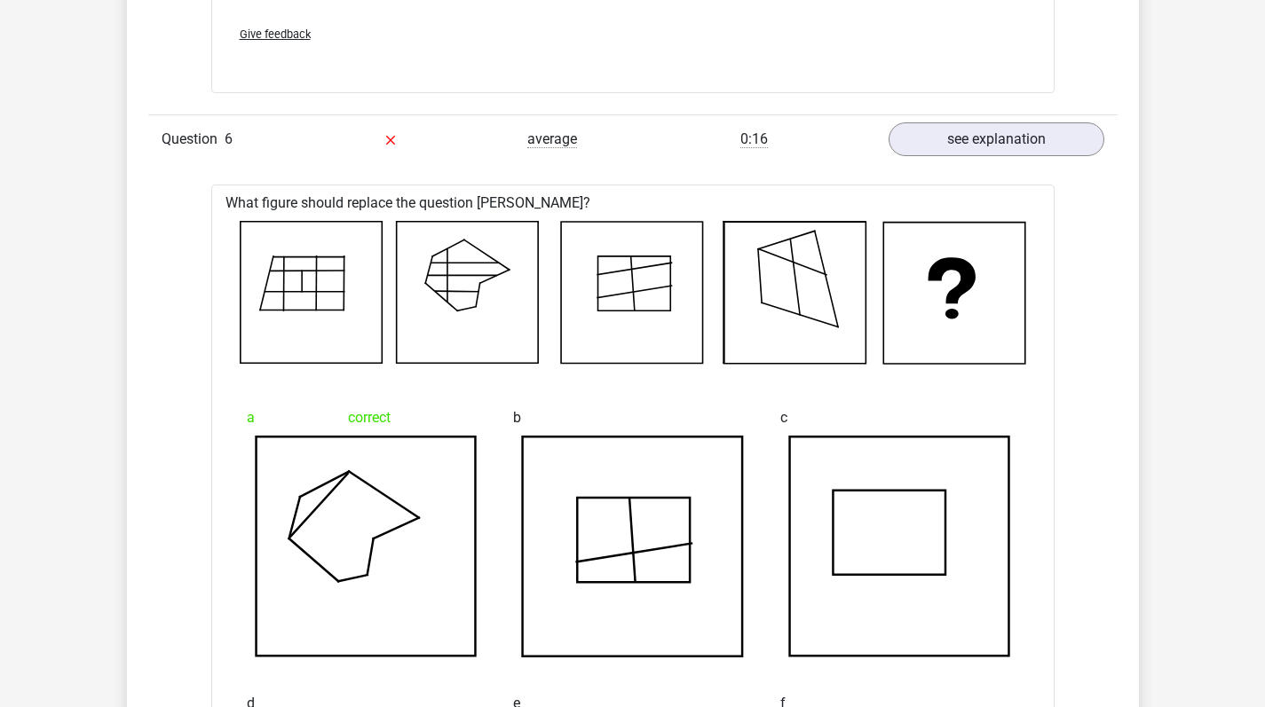
scroll to position [3302, 0]
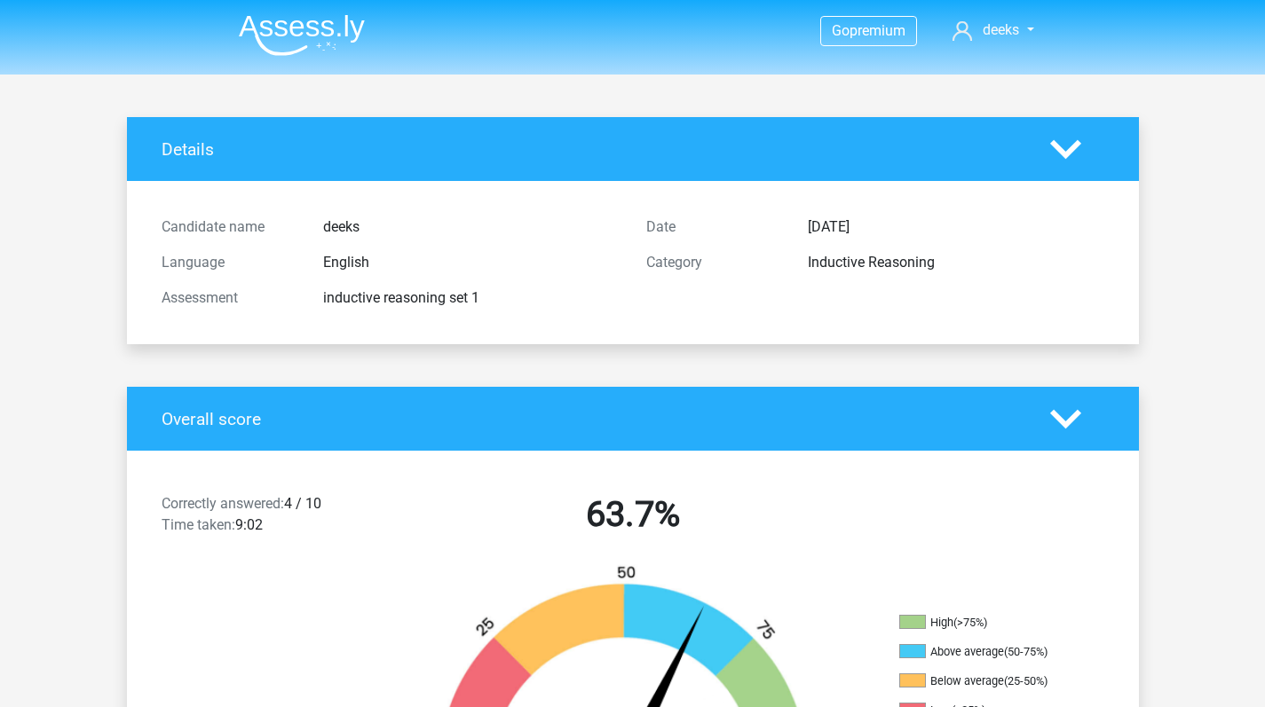
scroll to position [3090, 0]
